Goal: Transaction & Acquisition: Purchase product/service

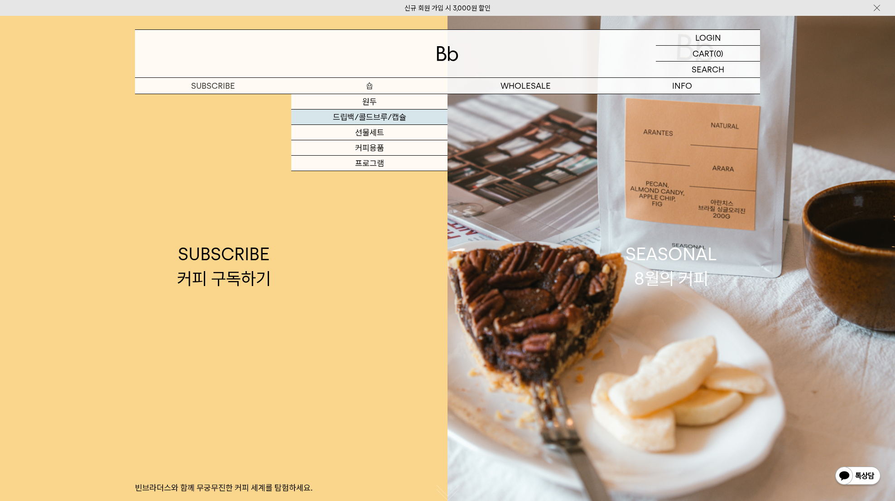
click at [371, 122] on link "드립백/콜드브루/캡슐" at bounding box center [369, 117] width 156 height 15
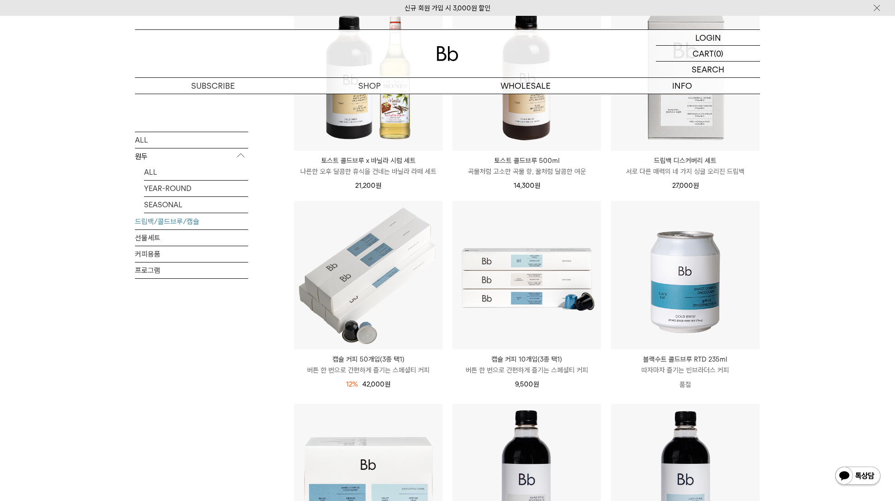
scroll to position [278, 0]
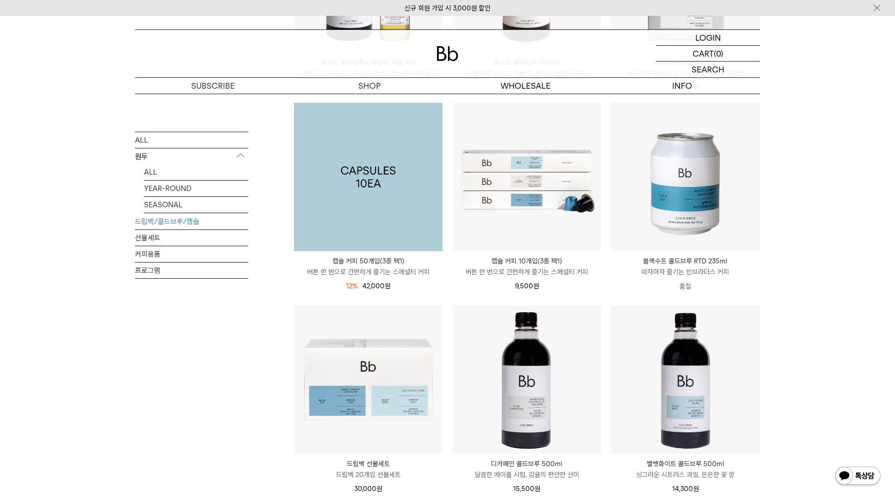
click at [408, 190] on img at bounding box center [368, 177] width 148 height 148
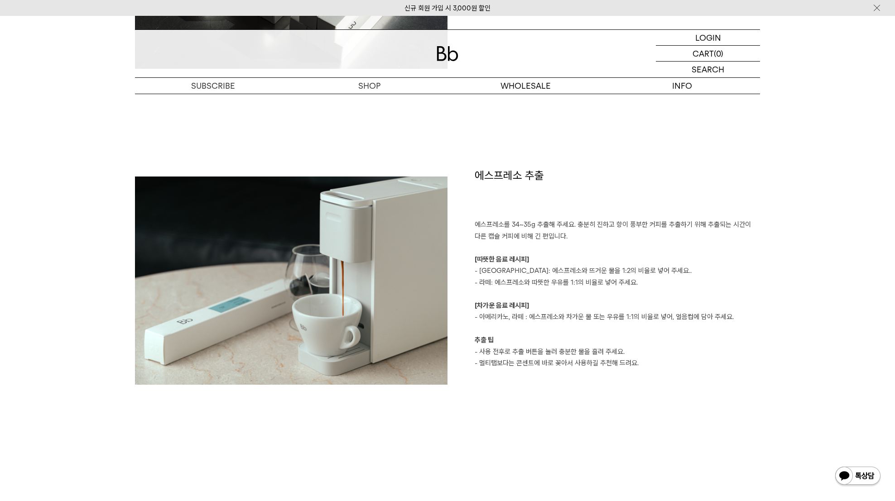
scroll to position [1057, 0]
drag, startPoint x: 584, startPoint y: 179, endPoint x: 590, endPoint y: 199, distance: 20.9
click at [590, 199] on h1 "에스프레소 추출" at bounding box center [616, 194] width 285 height 52
click at [603, 191] on h1 "에스프레소 추출" at bounding box center [616, 194] width 285 height 52
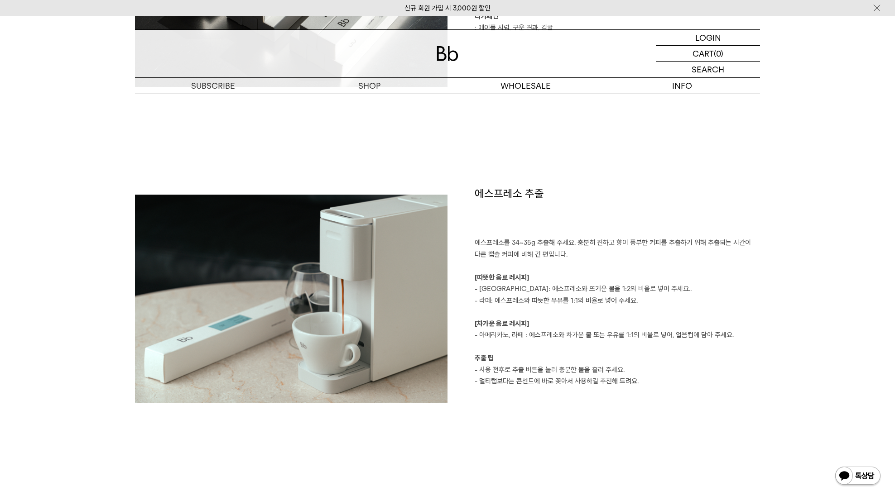
scroll to position [1038, 0]
click at [772, 378] on div "SHOP 드립백/콜드브루/캡슐 캡슐 커피 50개입(3종 택1) 캡슐 커피 50개입(3종 택1) 12% 42,000 원 공유 SNS 공유하기 페…" at bounding box center [447, 496] width 652 height 2880
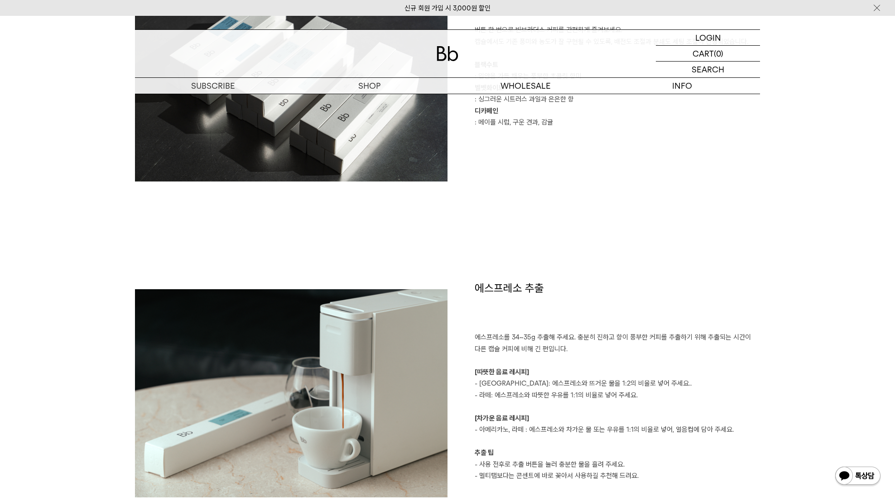
scroll to position [1059, 0]
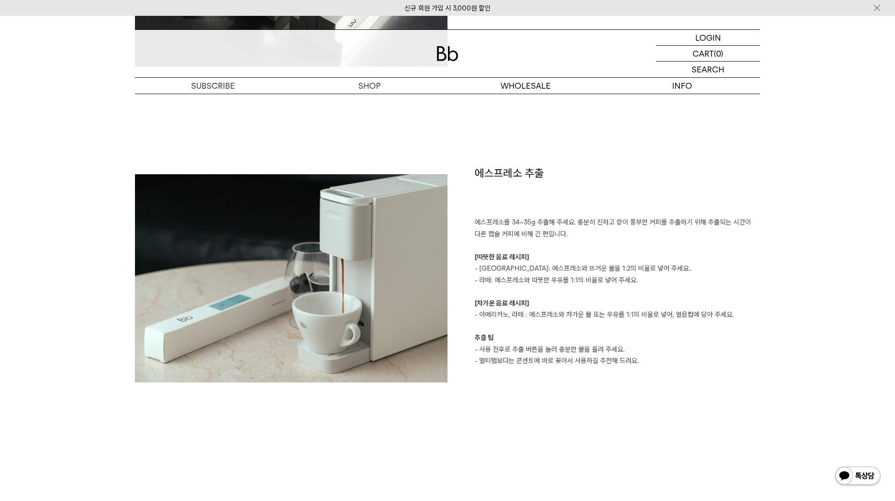
click at [446, 52] on img at bounding box center [447, 53] width 22 height 15
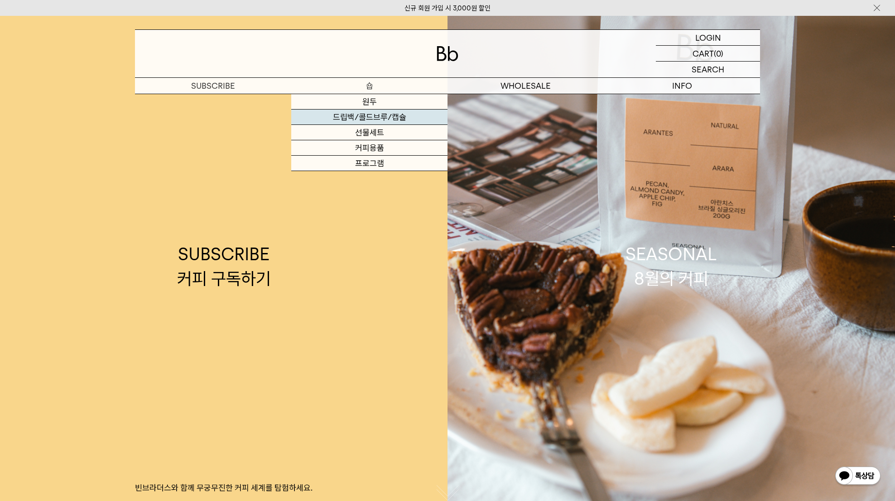
click at [364, 119] on link "드립백/콜드브루/캡슐" at bounding box center [369, 117] width 156 height 15
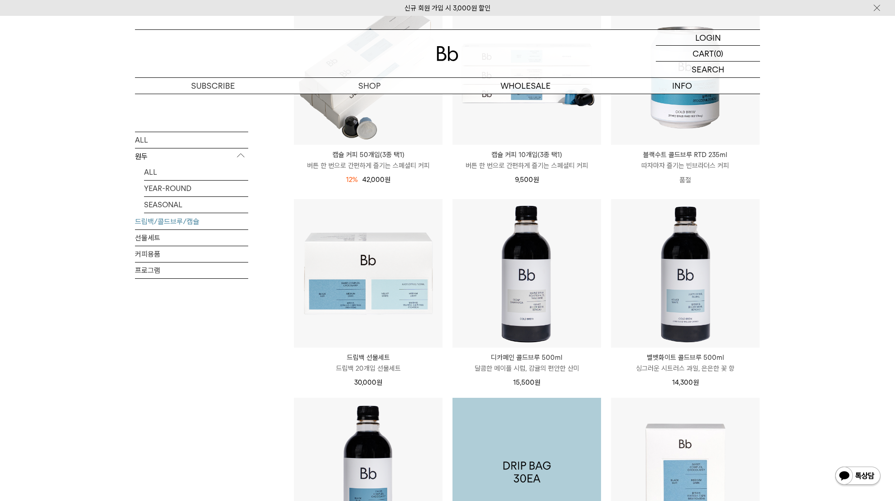
scroll to position [121, 0]
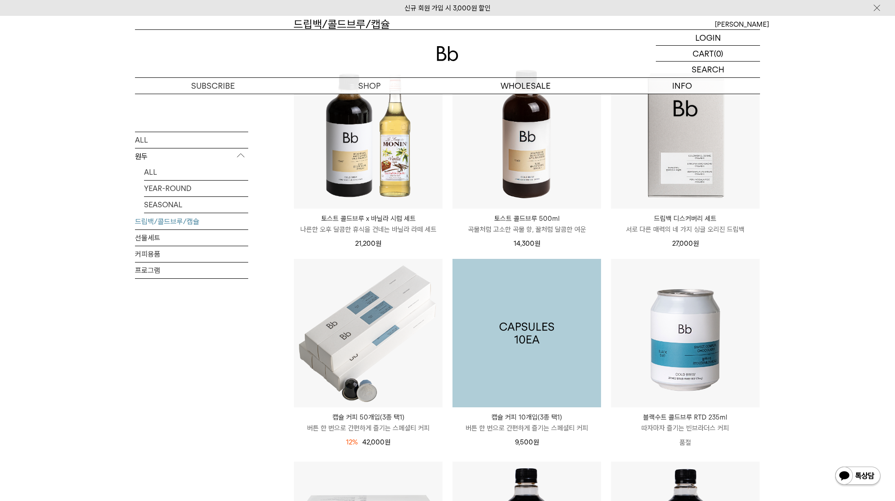
click at [567, 265] on img at bounding box center [526, 333] width 148 height 148
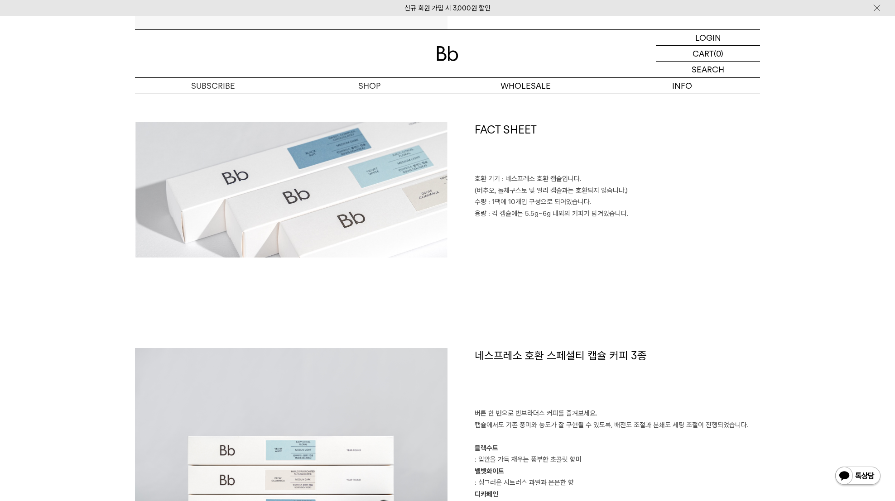
scroll to position [393, 0]
click at [736, 282] on div "FACT SHEET 호환 기기 : 네스프레소 호환 캡슐입니다. (버추오, 돌체구스토 및 일리 캡슐과는 호환되지 않습니다.) 수량 : 1팩에 1…" at bounding box center [447, 235] width 625 height 226
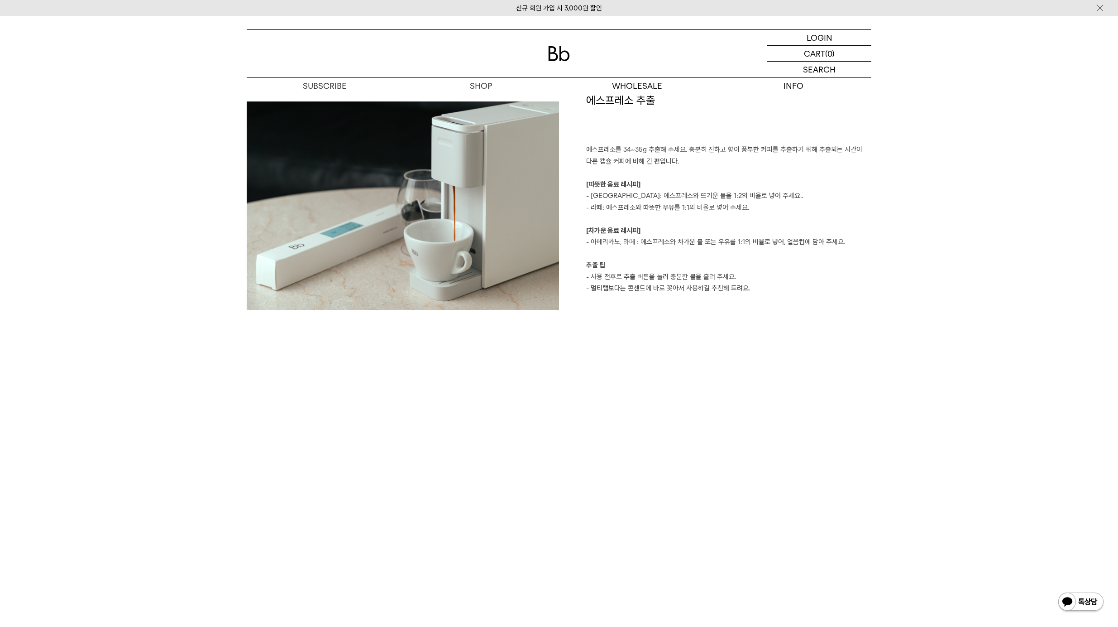
scroll to position [789, 0]
